Goal: Information Seeking & Learning: Learn about a topic

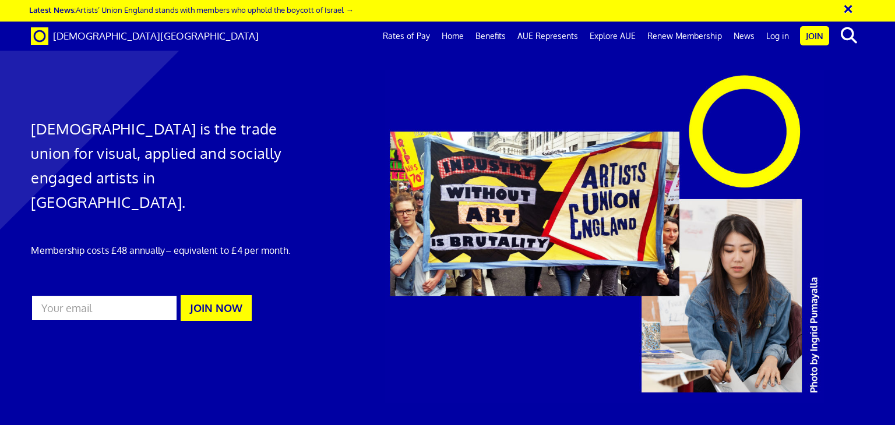
scroll to position [0, 9]
click at [497, 35] on link "Benefits" at bounding box center [491, 36] width 42 height 29
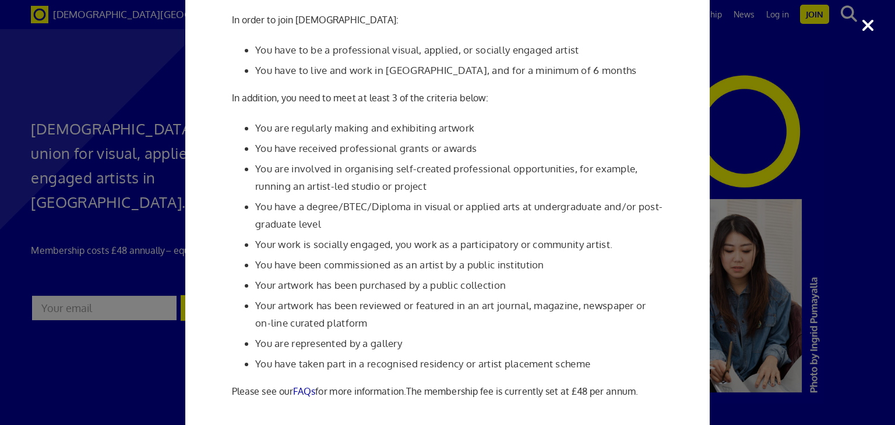
scroll to position [117, 0]
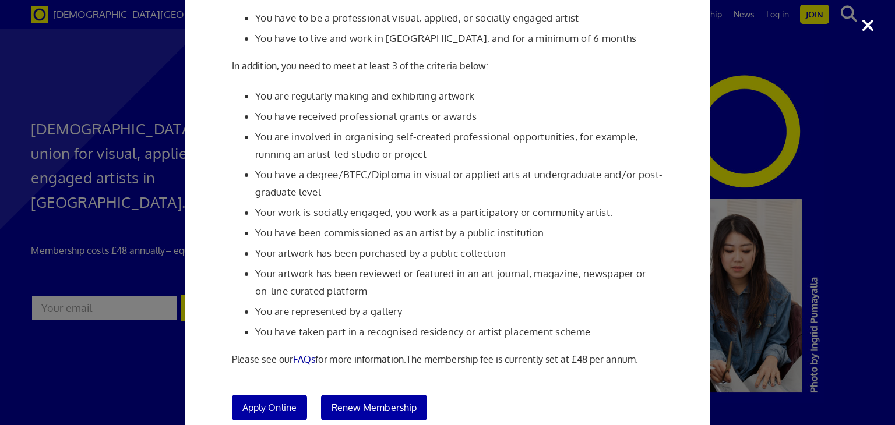
click at [764, 277] on div "Membership Criteria In order to join Artists' Union England: You have to be a p…" at bounding box center [447, 212] width 895 height 425
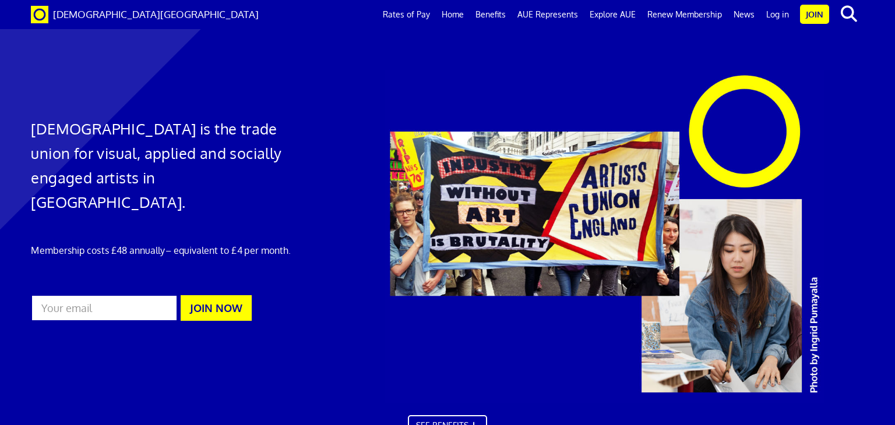
scroll to position [1795, 0]
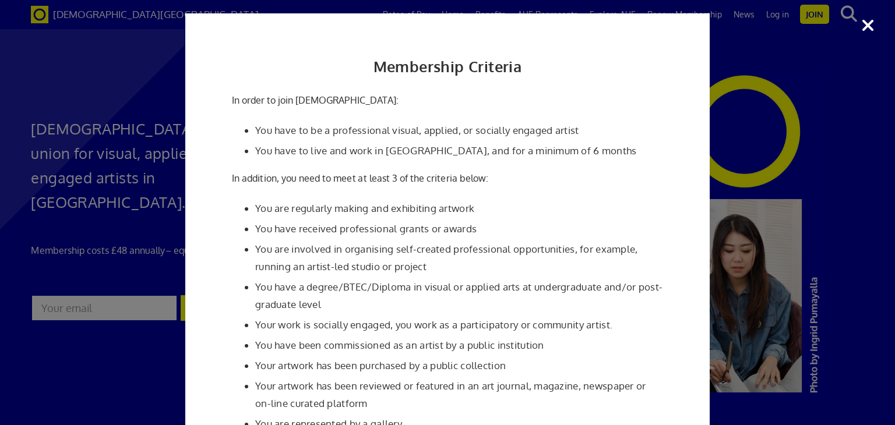
scroll to position [62, 0]
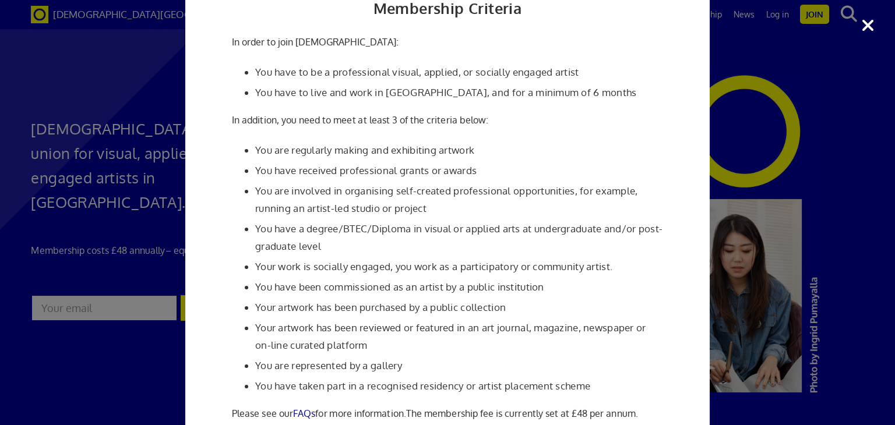
click at [65, 240] on div "Membership Criteria In order to join Artists' Union England: You have to be a p…" at bounding box center [447, 212] width 895 height 425
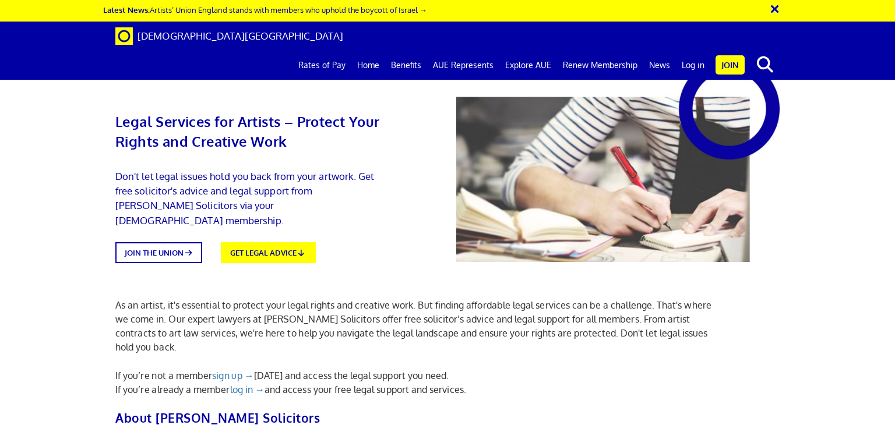
scroll to position [0, 9]
click at [536, 51] on link "Explore AUE" at bounding box center [528, 65] width 58 height 29
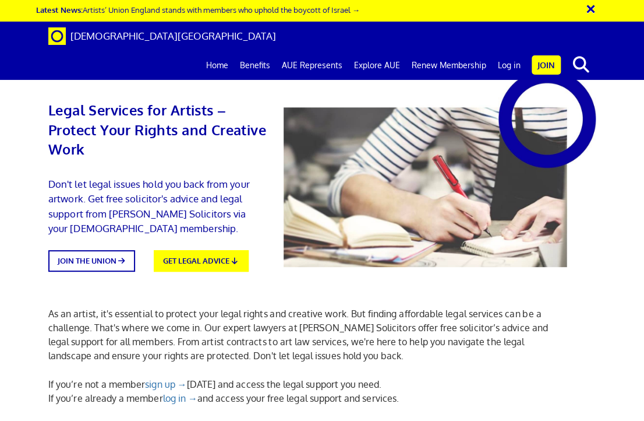
drag, startPoint x: 467, startPoint y: 351, endPoint x: 620, endPoint y: 345, distance: 153.3
drag, startPoint x: 594, startPoint y: 164, endPoint x: 412, endPoint y: 149, distance: 182.4
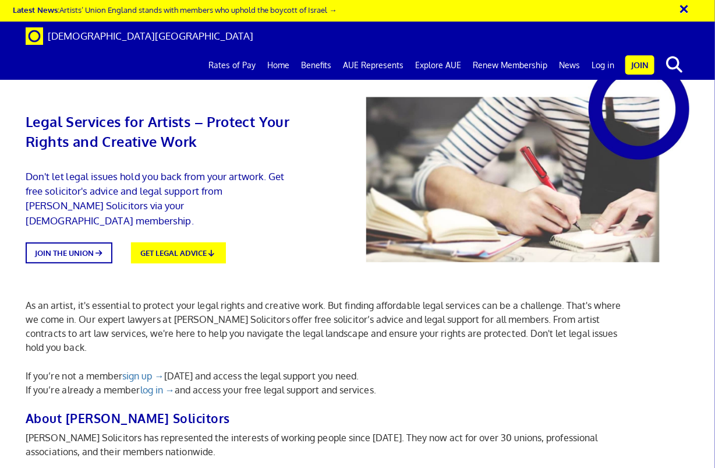
scroll to position [0, 1]
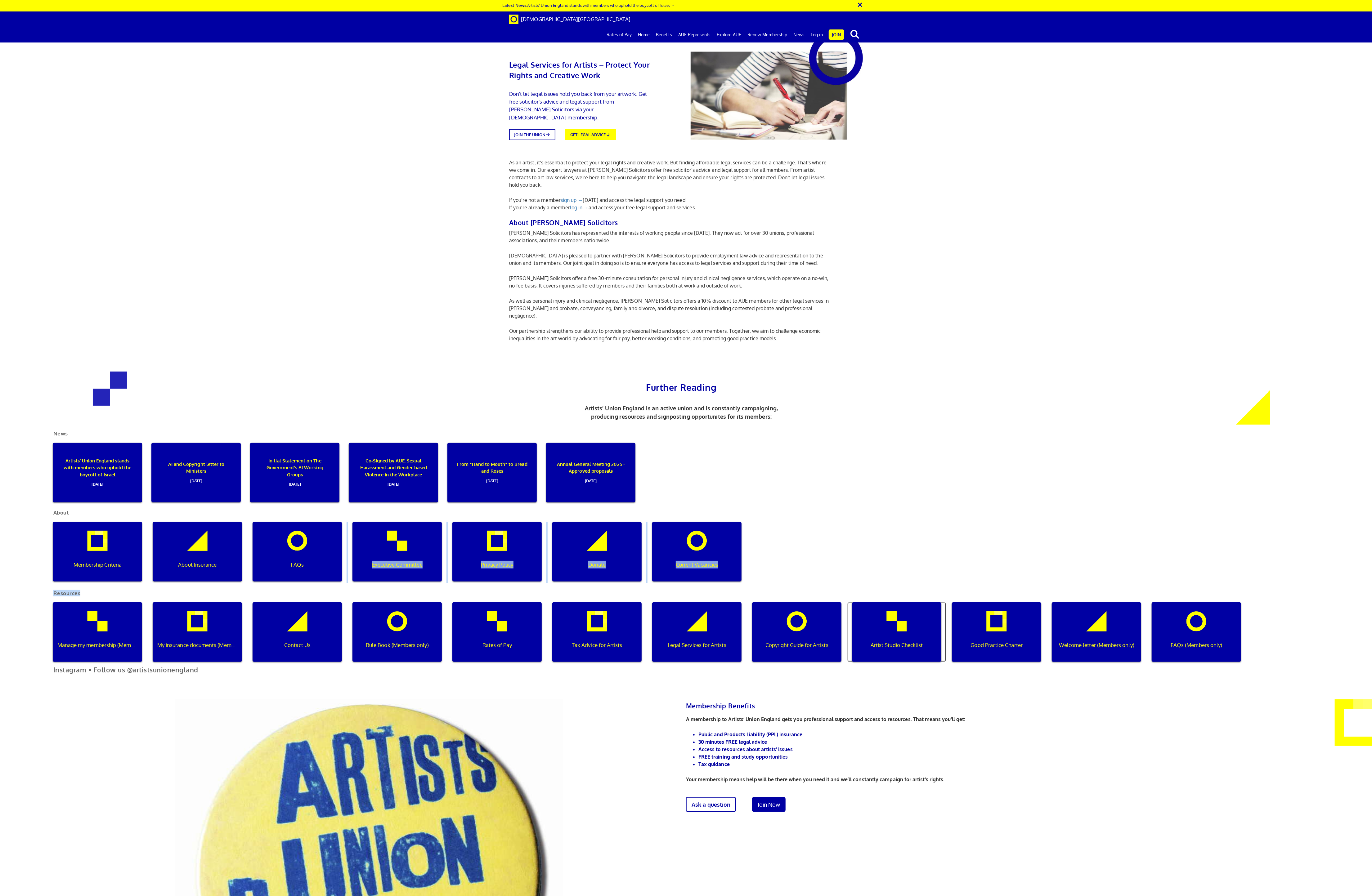
click at [476, 226] on p "Artist Studio Checklist" at bounding box center [896, 645] width 80 height 8
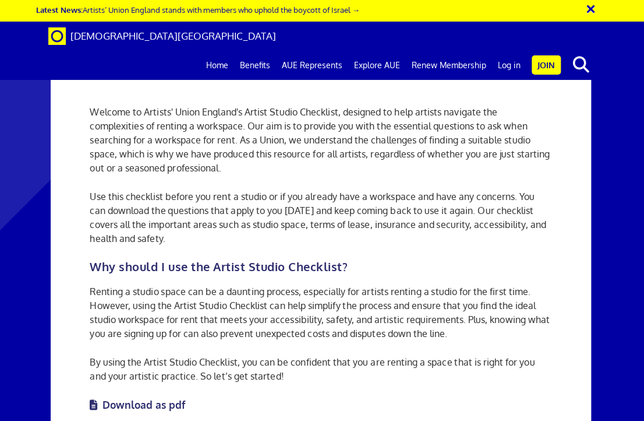
scroll to position [233, 0]
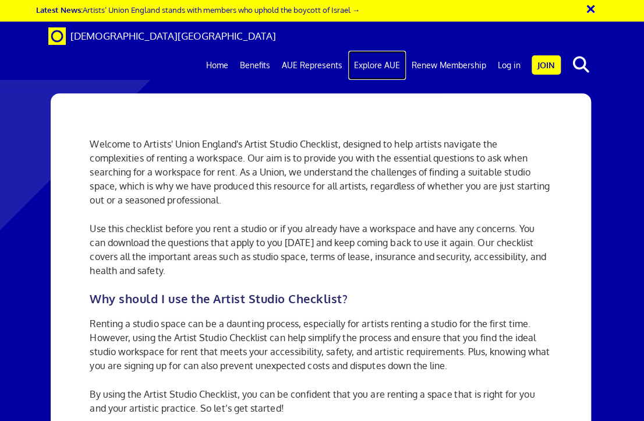
click at [385, 51] on link "Explore AUE" at bounding box center [377, 65] width 58 height 29
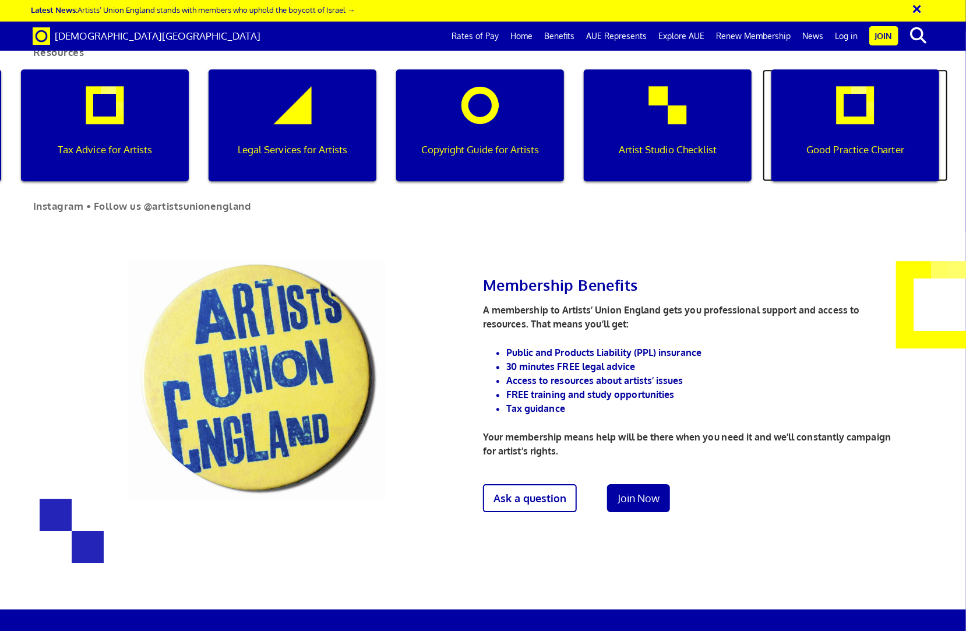
click at [823, 157] on p "Good Practice Charter" at bounding box center [855, 149] width 151 height 15
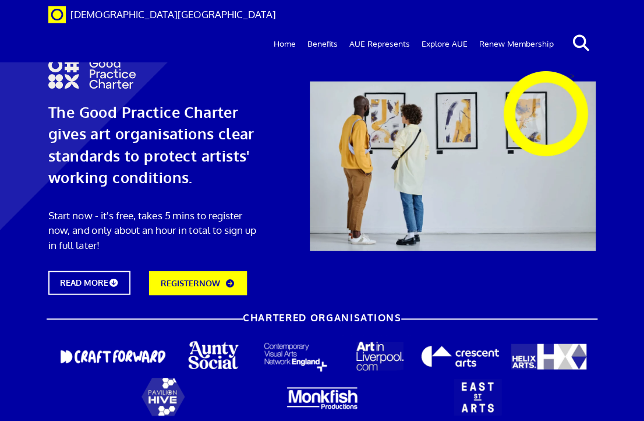
scroll to position [524, 0]
